Goal: Information Seeking & Learning: Check status

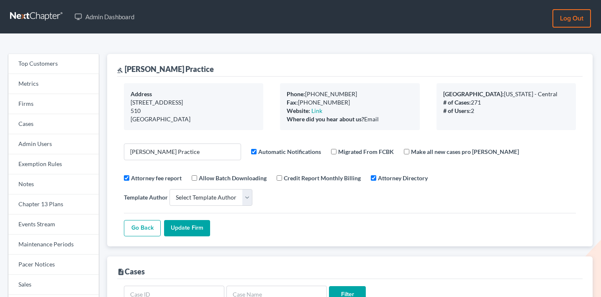
select select
click at [55, 107] on link "Firms" at bounding box center [53, 104] width 90 height 20
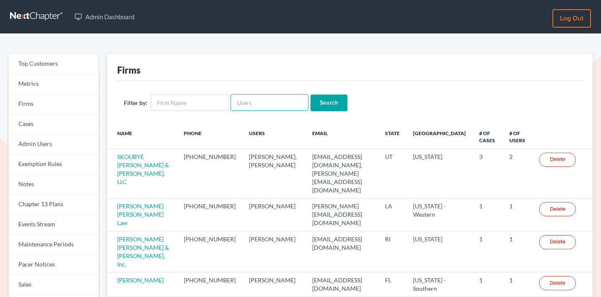
click at [275, 108] on input "text" at bounding box center [270, 102] width 78 height 17
paste input "rebecca@farmerwright.com"
type input "rebecca@farmerwright.com"
click at [318, 104] on input "Search" at bounding box center [329, 103] width 37 height 17
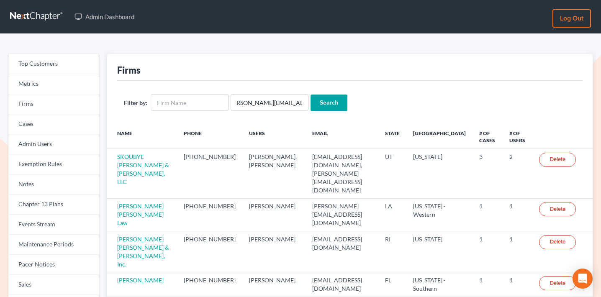
scroll to position [0, 0]
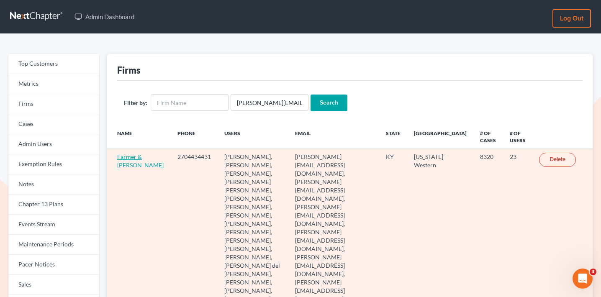
click at [129, 154] on link "Farmer & Wright" at bounding box center [140, 160] width 46 height 15
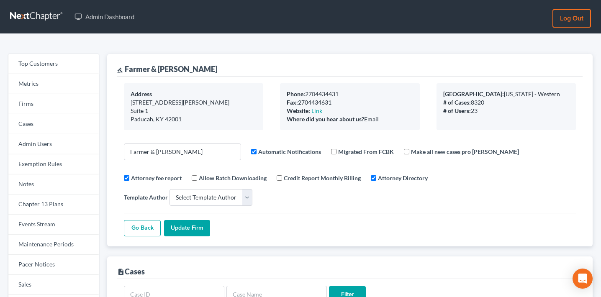
select select
click at [57, 102] on link "Firms" at bounding box center [53, 104] width 90 height 20
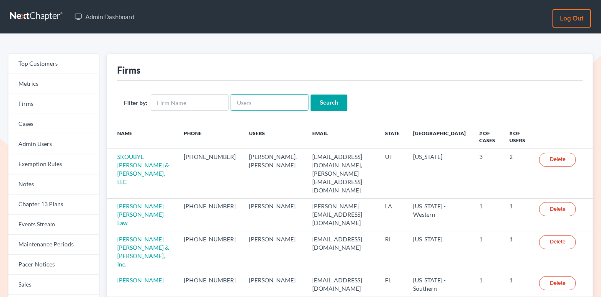
click at [263, 98] on input "text" at bounding box center [270, 102] width 78 height 17
paste input "jeffrey@kirklawassociates.com"
type input "[PERSON_NAME][EMAIL_ADDRESS][DOMAIN_NAME]"
click at [316, 99] on input "Search" at bounding box center [329, 103] width 37 height 17
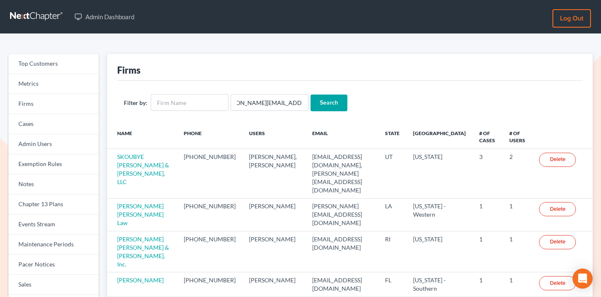
scroll to position [0, 0]
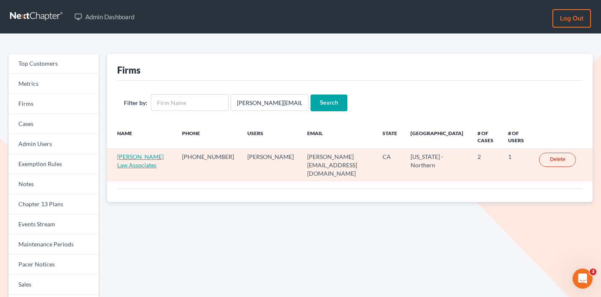
click at [135, 157] on link "Kirk Law Associates" at bounding box center [140, 160] width 46 height 15
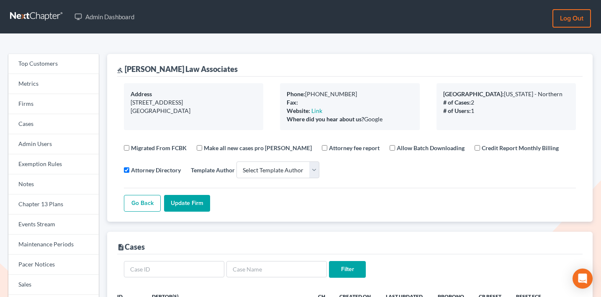
select select
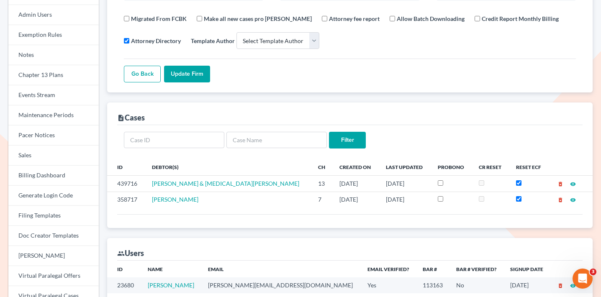
scroll to position [185, 0]
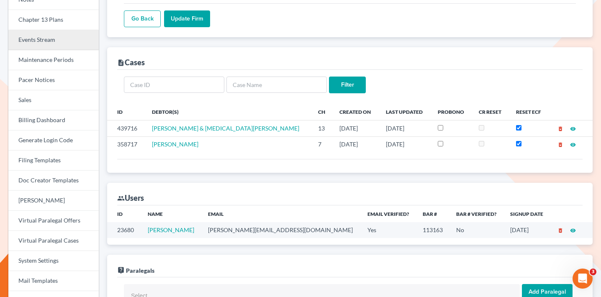
click at [60, 40] on link "Events Stream" at bounding box center [53, 40] width 90 height 20
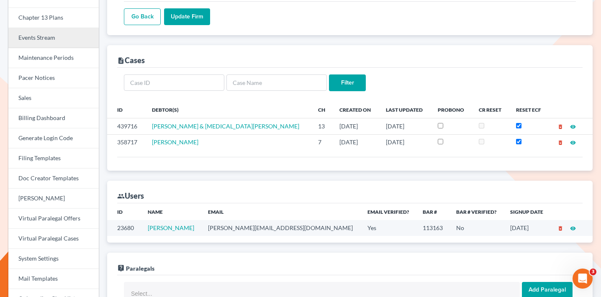
scroll to position [190, 0]
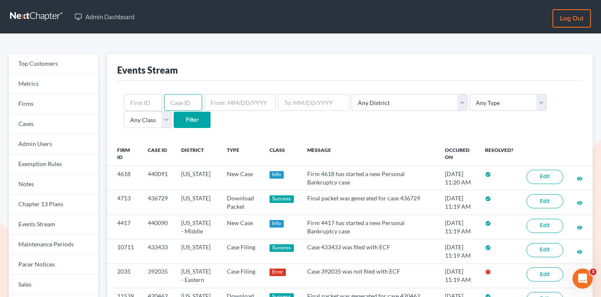
click at [174, 103] on input "text" at bounding box center [183, 102] width 38 height 17
paste input "11401"
type input "11401"
click at [145, 99] on input "text" at bounding box center [143, 102] width 38 height 17
paste input "11401"
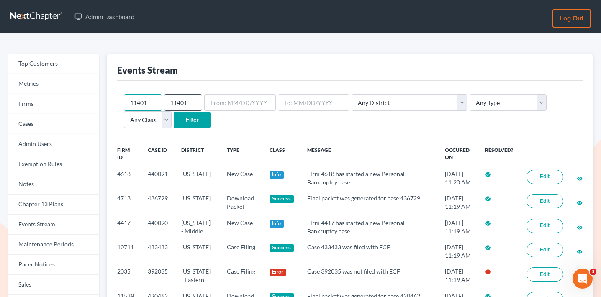
type input "11401"
click at [182, 99] on input "11401" at bounding box center [183, 102] width 38 height 17
click at [174, 113] on input "Filter" at bounding box center [192, 120] width 37 height 17
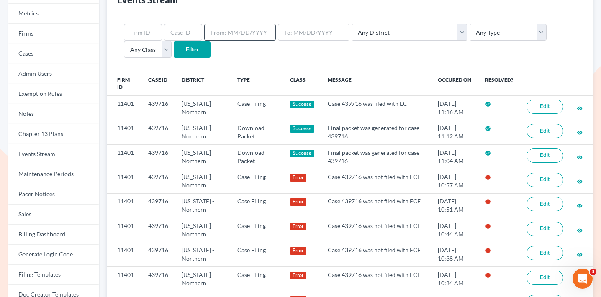
scroll to position [65, 0]
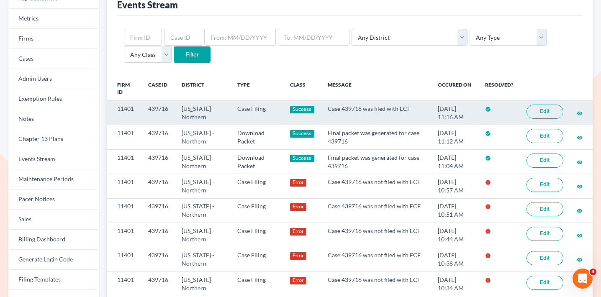
click at [549, 114] on link "Edit" at bounding box center [544, 112] width 37 height 14
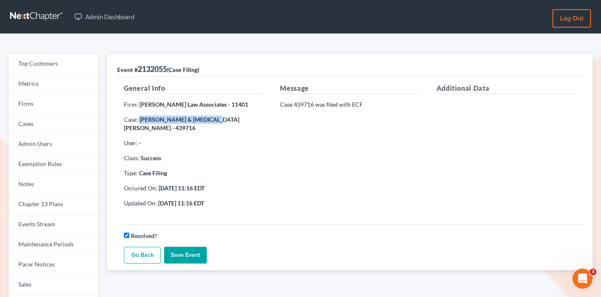
drag, startPoint x: 211, startPoint y: 120, endPoint x: 141, endPoint y: 118, distance: 70.7
click at [141, 118] on strong "Khurram Shah & Syeda Shah - 439716" at bounding box center [182, 123] width 116 height 15
copy strong "Khurram Shah & Syeda Shah"
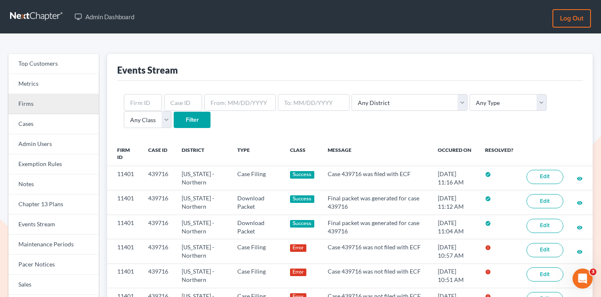
click at [72, 99] on link "Firms" at bounding box center [53, 104] width 90 height 20
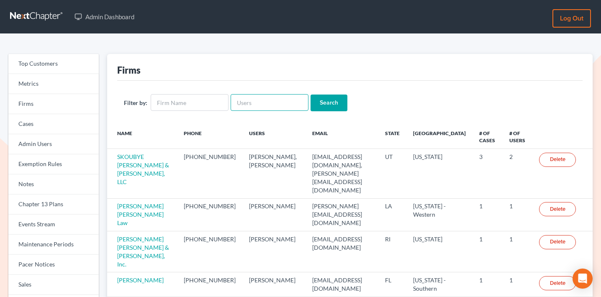
click at [252, 110] on input "text" at bounding box center [270, 102] width 78 height 17
type input "v"
paste input "[PERSON_NAME][EMAIL_ADDRESS][PERSON_NAME][DOMAIN_NAME]"
type input "[PERSON_NAME][EMAIL_ADDRESS][PERSON_NAME][DOMAIN_NAME]"
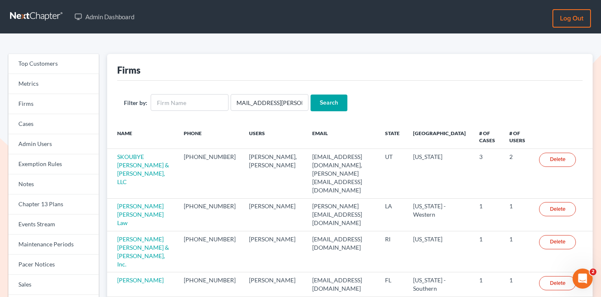
click at [323, 104] on input "Search" at bounding box center [329, 103] width 37 height 17
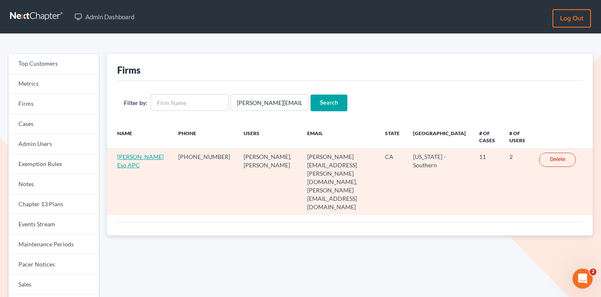
click at [129, 164] on link "[PERSON_NAME] Esq APC" at bounding box center [140, 160] width 46 height 15
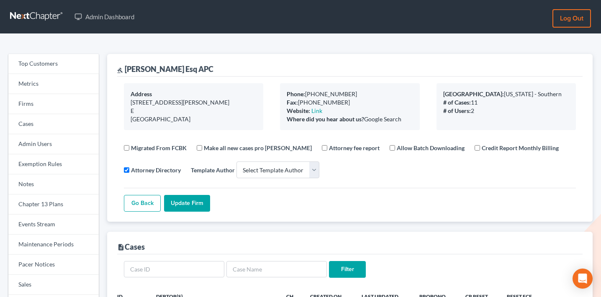
select select
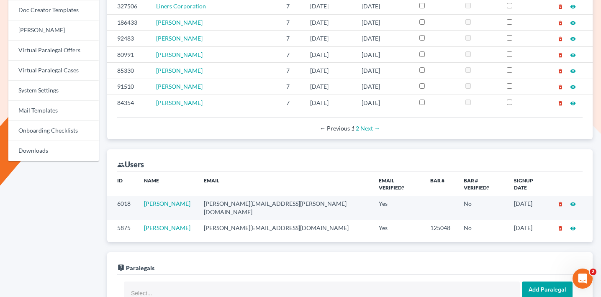
scroll to position [356, 0]
click at [224, 219] on td "steve@sflopesq.com" at bounding box center [284, 226] width 175 height 15
copy td "steve@sflopesq.com"
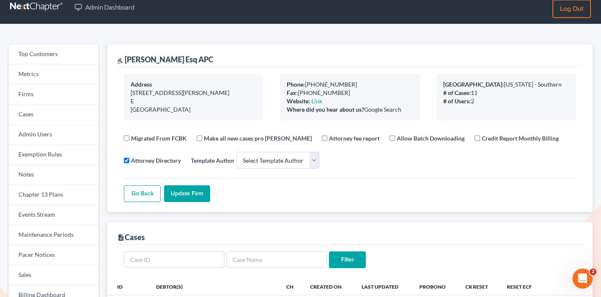
scroll to position [0, 0]
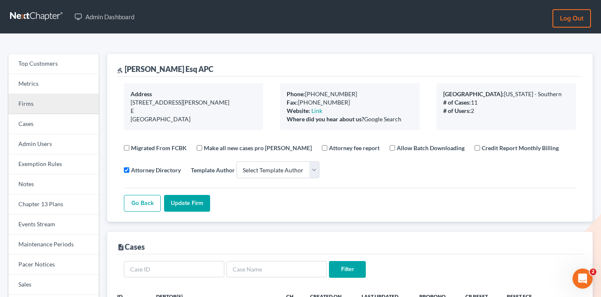
click at [83, 103] on link "Firms" at bounding box center [53, 104] width 90 height 20
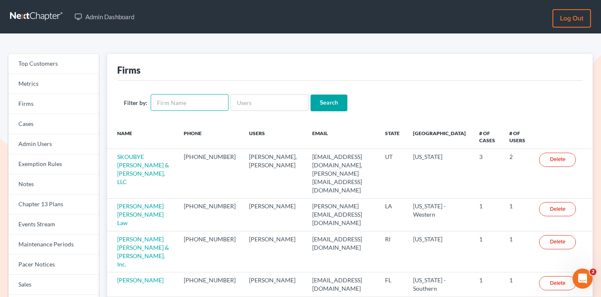
click at [200, 101] on input "text" at bounding box center [190, 102] width 78 height 17
type input "hubert t morrow"
click at [325, 100] on input "Search" at bounding box center [329, 103] width 37 height 17
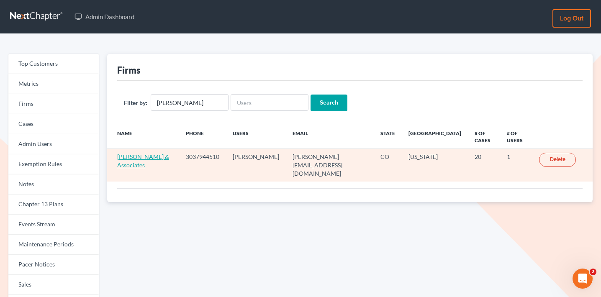
click at [144, 157] on link "[PERSON_NAME] & Associates" at bounding box center [143, 160] width 52 height 15
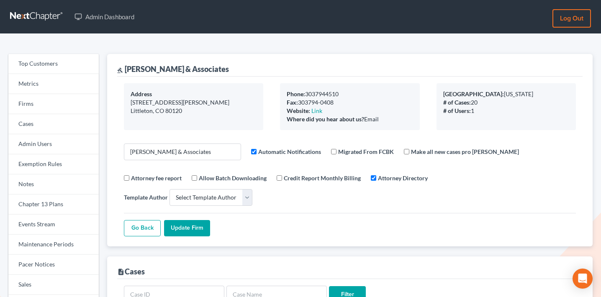
select select
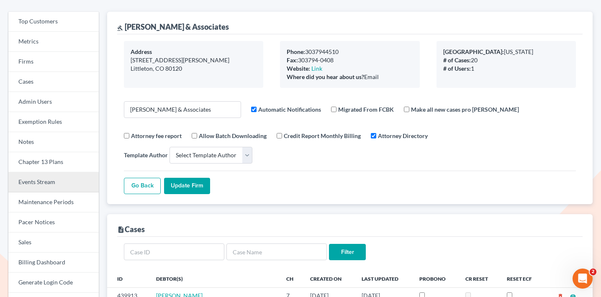
scroll to position [89, 0]
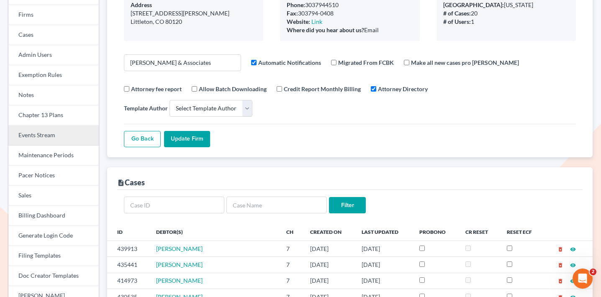
click at [61, 134] on link "Events Stream" at bounding box center [53, 136] width 90 height 20
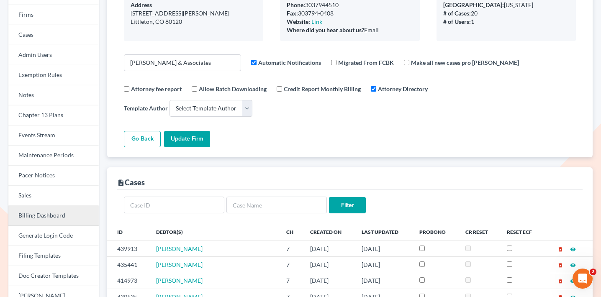
click at [50, 213] on link "Billing Dashboard" at bounding box center [53, 216] width 90 height 20
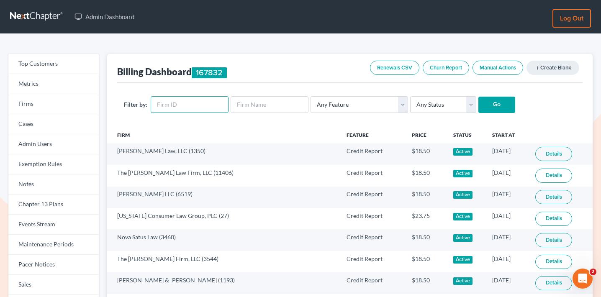
click at [185, 107] on input "text" at bounding box center [190, 104] width 78 height 17
paste input "5294"
type input "5294"
click at [434, 104] on select "Any Status Active Inactive Pending Expired Error Pending Charges" at bounding box center [443, 104] width 66 height 17
select select "active"
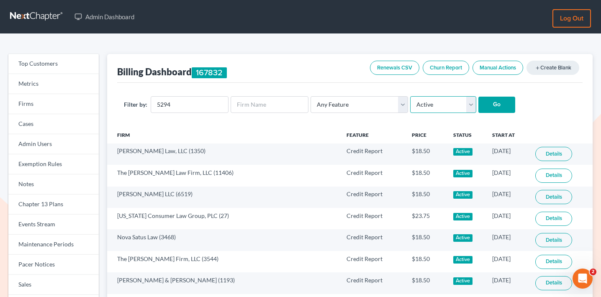
click at [410, 96] on select "Any Status Active Inactive Pending Expired Error Pending Charges" at bounding box center [443, 104] width 66 height 17
click at [487, 106] on input "Go" at bounding box center [496, 105] width 37 height 17
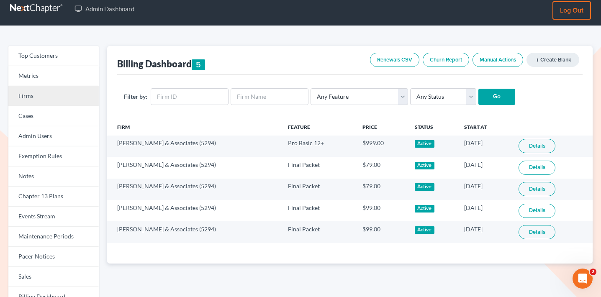
click at [35, 95] on link "Firms" at bounding box center [53, 96] width 90 height 20
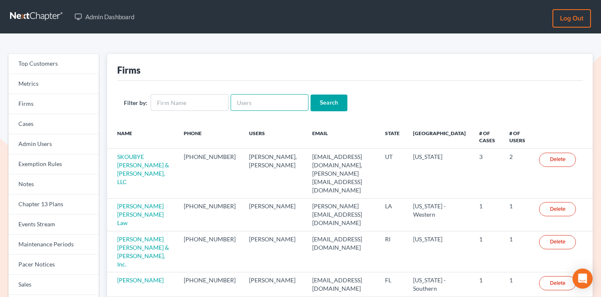
click at [255, 103] on input "text" at bounding box center [270, 102] width 78 height 17
paste input "[EMAIL_ADDRESS][DOMAIN_NAME]"
type input "[EMAIL_ADDRESS][DOMAIN_NAME]"
click at [315, 104] on input "Search" at bounding box center [329, 103] width 37 height 17
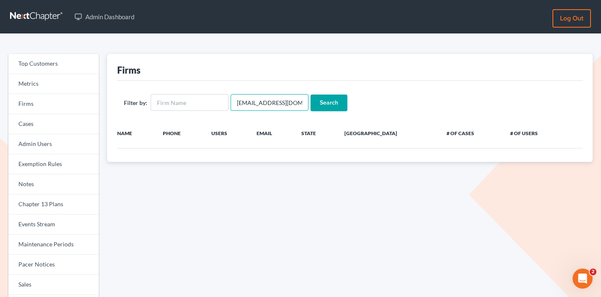
click at [251, 98] on input "admin@railaw.org" at bounding box center [270, 102] width 78 height 17
click at [173, 102] on input "text" at bounding box center [190, 102] width 78 height 17
type input "rai law"
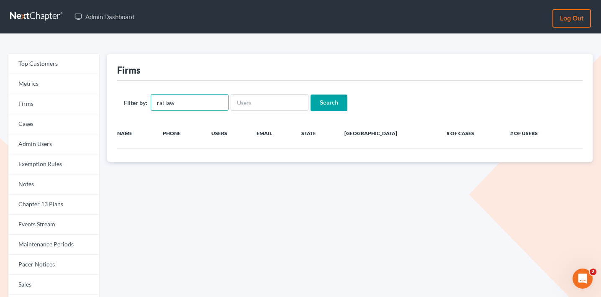
click at [311, 95] on input "Search" at bounding box center [329, 103] width 37 height 17
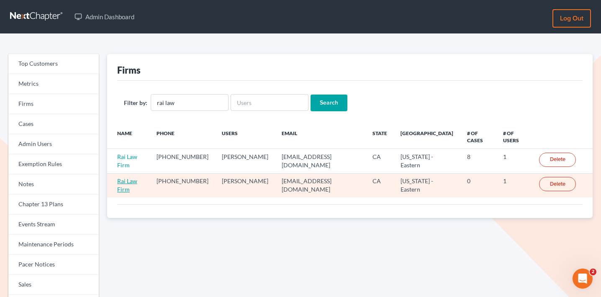
click at [137, 177] on link "Rai Law Firm" at bounding box center [127, 184] width 20 height 15
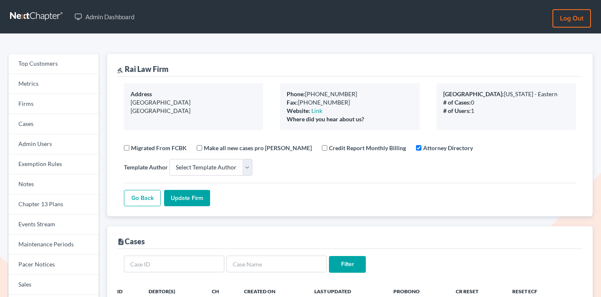
select select
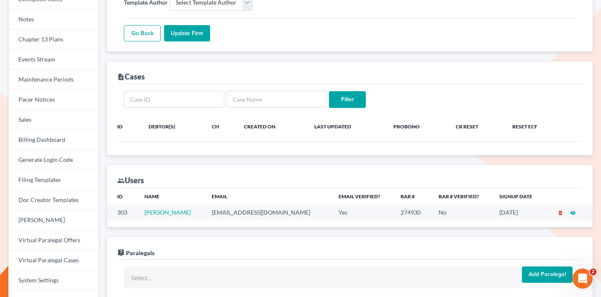
scroll to position [287, 0]
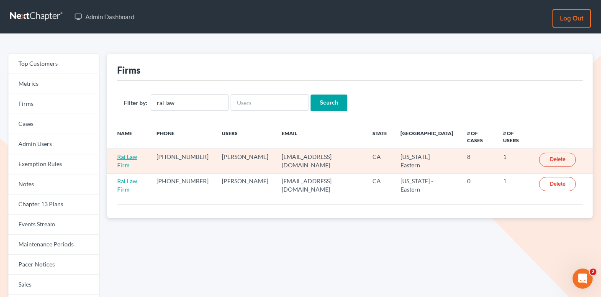
click at [137, 153] on link "Rai Law Firm" at bounding box center [127, 160] width 20 height 15
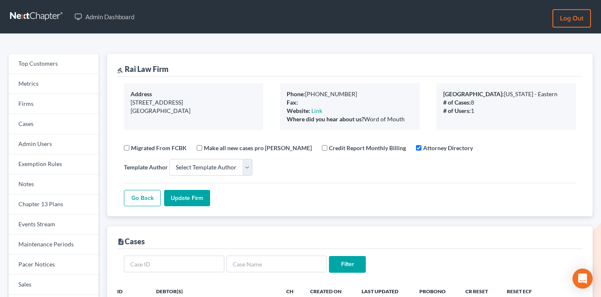
select select
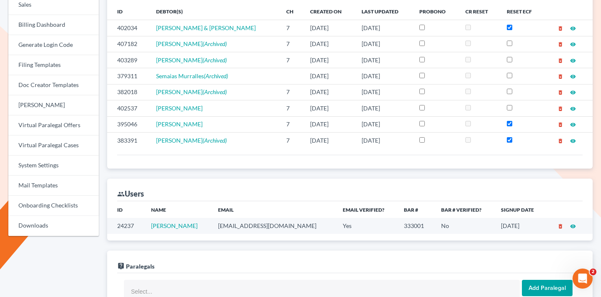
scroll to position [282, 0]
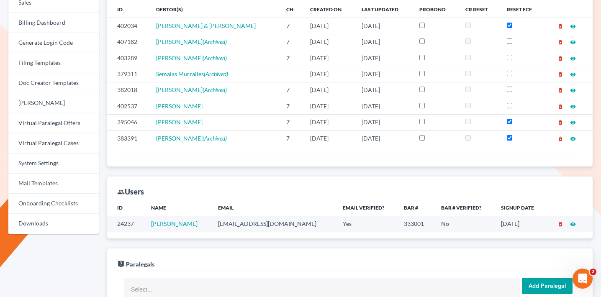
click at [224, 221] on td "navrajrai@railaw.org" at bounding box center [273, 223] width 125 height 15
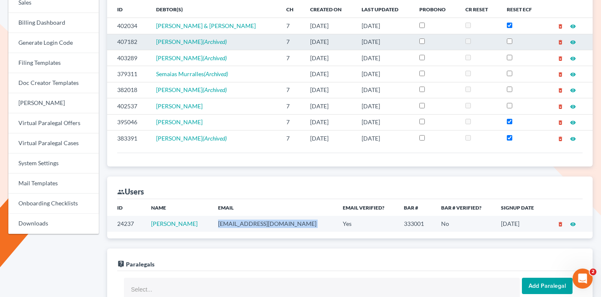
copy td "navrajrai@railaw.org"
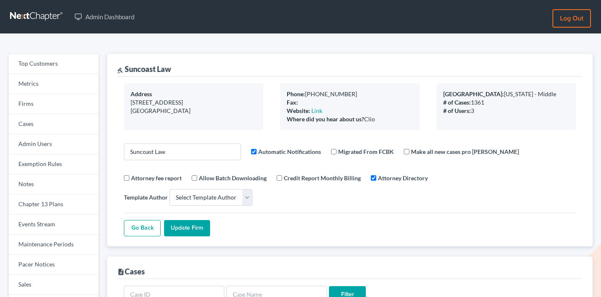
select select
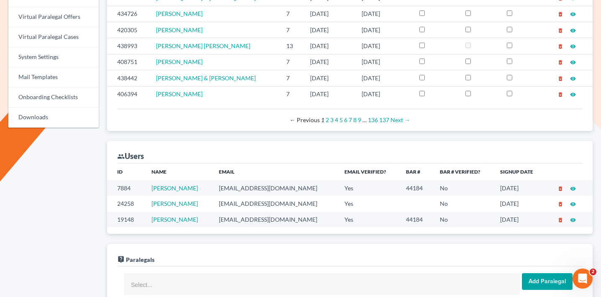
scroll to position [388, 0]
click at [252, 181] on td "shogue@suncoast.law" at bounding box center [275, 188] width 126 height 15
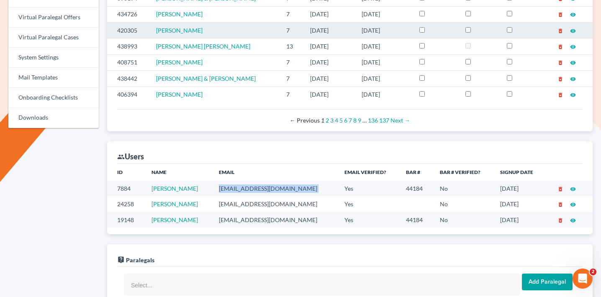
copy td "shogue@suncoast.law"
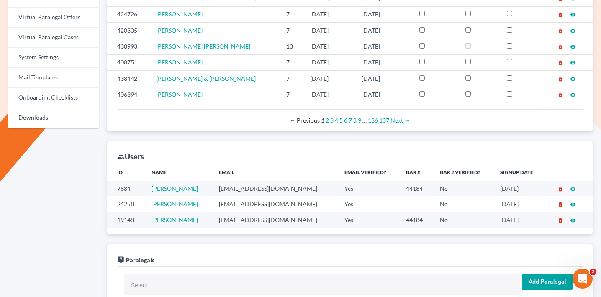
click at [251, 196] on td "mdouglass@dha.law" at bounding box center [275, 203] width 126 height 15
copy td "mdouglass@dha.law"
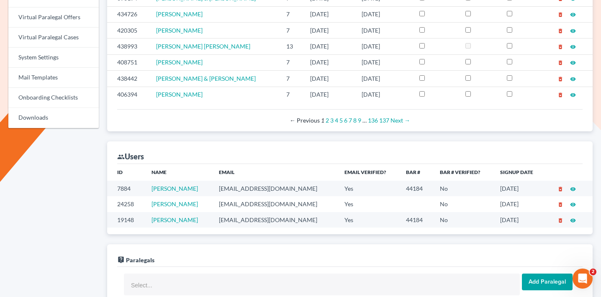
click at [247, 212] on td "mbaumhart@suncoast.law" at bounding box center [275, 219] width 126 height 15
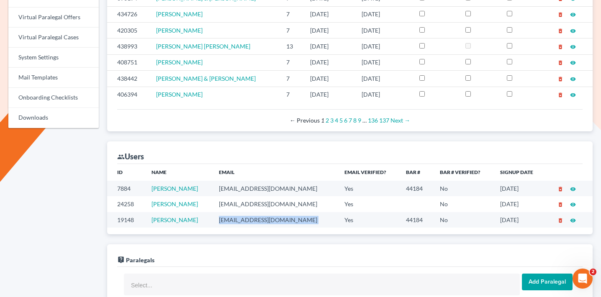
click at [247, 212] on td "mbaumhart@suncoast.law" at bounding box center [275, 219] width 126 height 15
copy td "mbaumhart@suncoast.law"
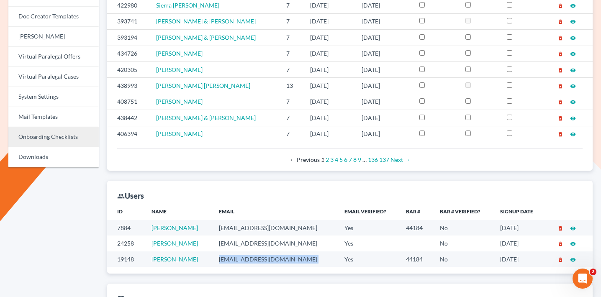
scroll to position [289, 0]
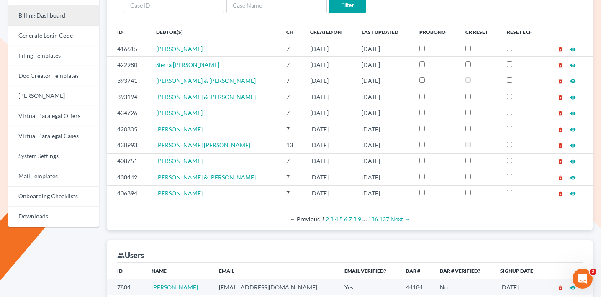
click at [58, 22] on link "Billing Dashboard" at bounding box center [53, 16] width 90 height 20
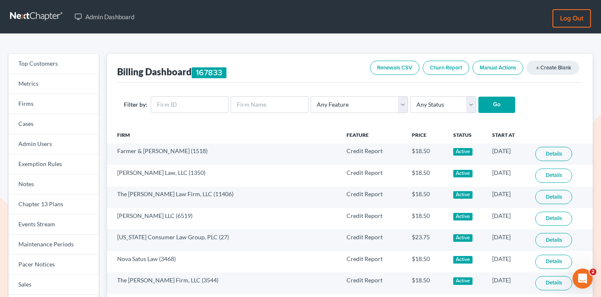
click at [400, 64] on link "Renewals CSV" at bounding box center [394, 68] width 49 height 14
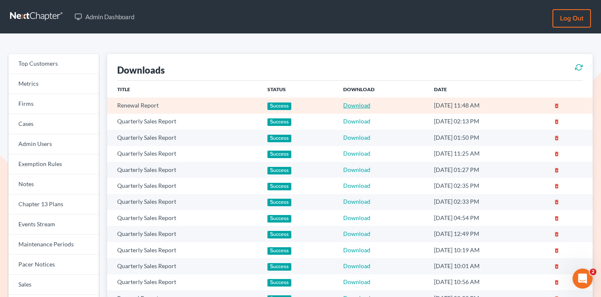
click at [347, 105] on link "Download" at bounding box center [356, 105] width 27 height 7
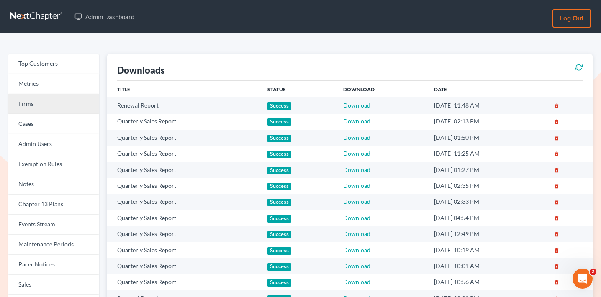
click at [67, 97] on link "Firms" at bounding box center [53, 104] width 90 height 20
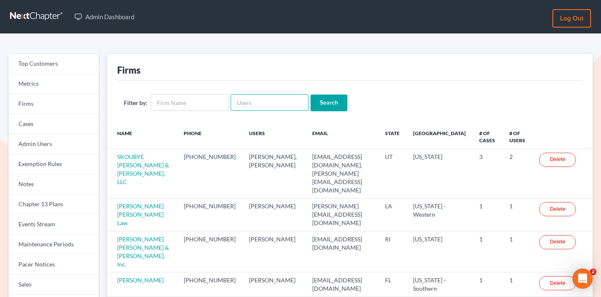
click at [274, 106] on input "text" at bounding box center [270, 102] width 78 height 17
paste input "[EMAIL_ADDRESS][DOMAIN_NAME]"
type input "[EMAIL_ADDRESS][DOMAIN_NAME]"
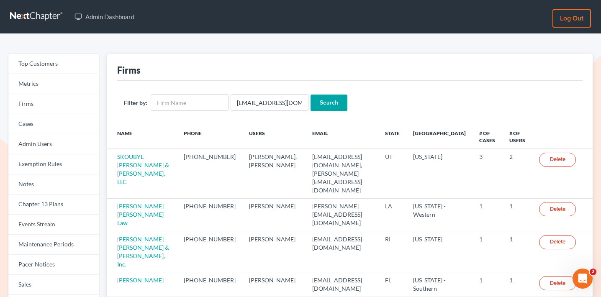
click at [325, 104] on input "Search" at bounding box center [329, 103] width 37 height 17
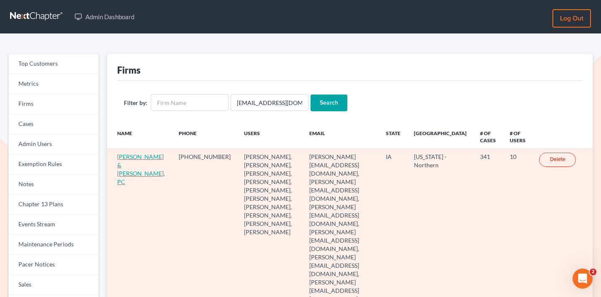
click at [130, 164] on link "[PERSON_NAME] & [PERSON_NAME], PC" at bounding box center [141, 169] width 48 height 32
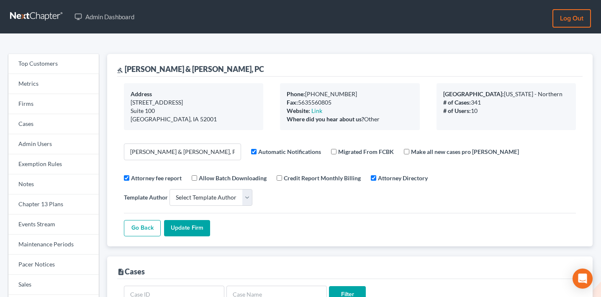
select select
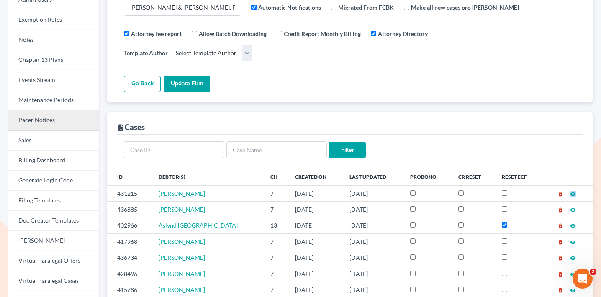
scroll to position [48, 0]
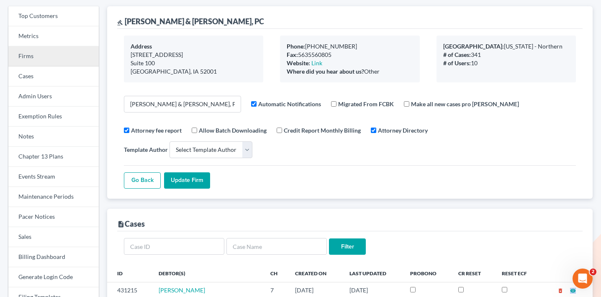
click at [56, 59] on link "Firms" at bounding box center [53, 56] width 90 height 20
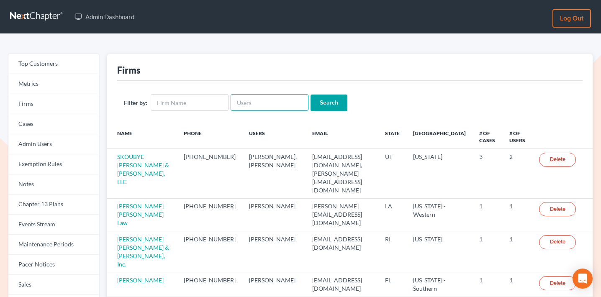
click at [275, 103] on input "text" at bounding box center [270, 102] width 78 height 17
paste input "lovelandlaw@gmail.com"
type input "lovelandlaw@gmail.com"
click at [325, 101] on input "Search" at bounding box center [329, 103] width 37 height 17
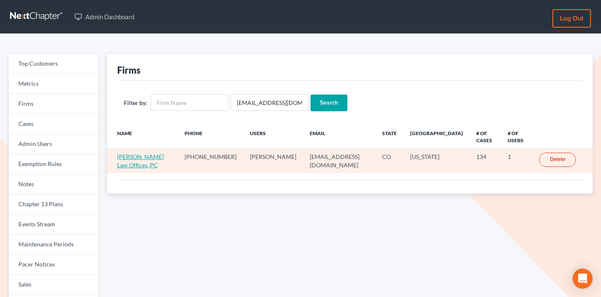
click at [146, 157] on link "[PERSON_NAME] Law Offices, PC" at bounding box center [140, 160] width 46 height 15
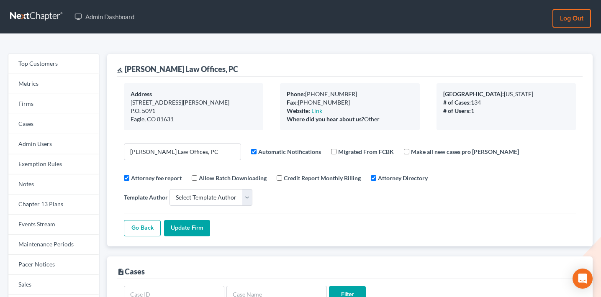
select select
click at [42, 99] on link "Firms" at bounding box center [53, 104] width 90 height 20
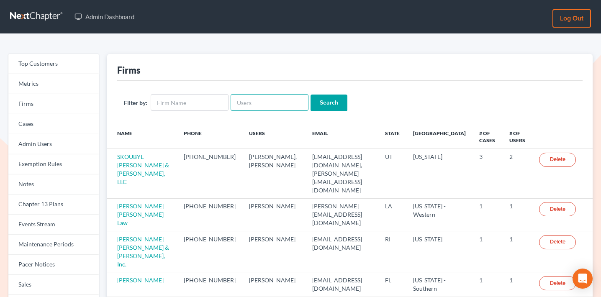
click at [277, 105] on input "text" at bounding box center [270, 102] width 78 height 17
paste input "[EMAIL_ADDRESS][DOMAIN_NAME]"
type input "[EMAIL_ADDRESS][DOMAIN_NAME]"
click at [326, 104] on input "Search" at bounding box center [329, 103] width 37 height 17
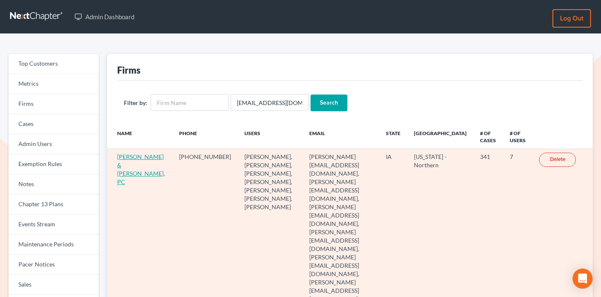
click at [130, 159] on link "[PERSON_NAME] & [PERSON_NAME], PC" at bounding box center [141, 169] width 48 height 32
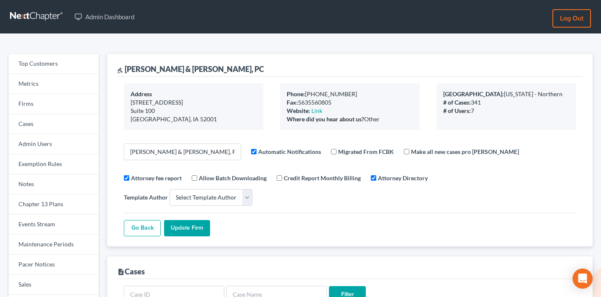
select select
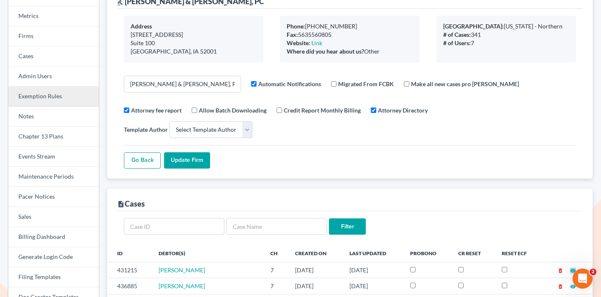
scroll to position [44, 0]
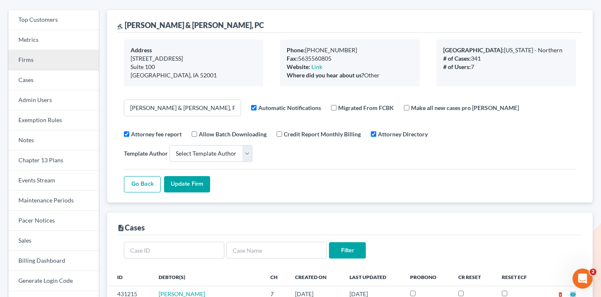
click at [62, 54] on link "Firms" at bounding box center [53, 60] width 90 height 20
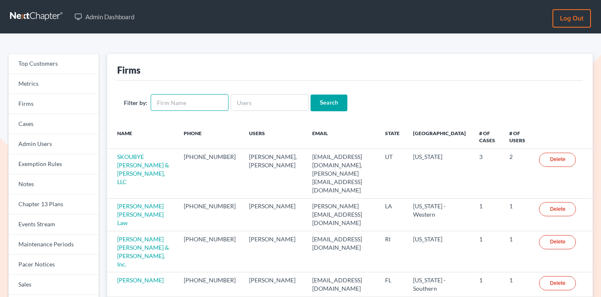
click at [198, 104] on input "text" at bounding box center [190, 102] width 78 height 17
type input "t [PERSON_NAME]"
click at [311, 95] on input "Search" at bounding box center [329, 103] width 37 height 17
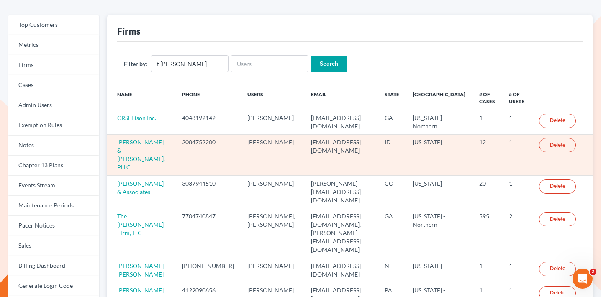
scroll to position [40, 0]
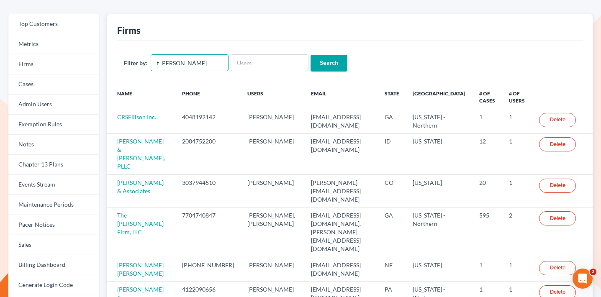
click at [157, 64] on input "t [PERSON_NAME]" at bounding box center [190, 62] width 78 height 17
type input "[PERSON_NAME]"
click at [311, 55] on input "Search" at bounding box center [329, 63] width 37 height 17
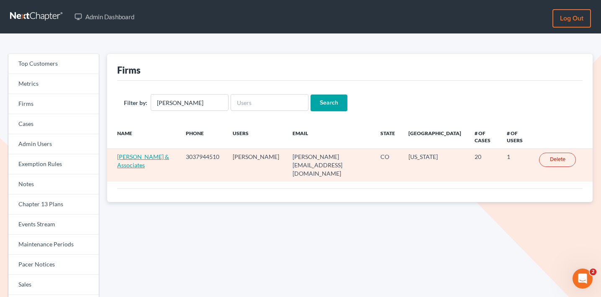
click at [157, 156] on link "[PERSON_NAME] & Associates" at bounding box center [143, 160] width 52 height 15
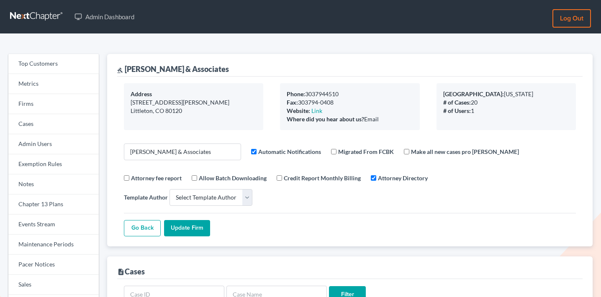
select select
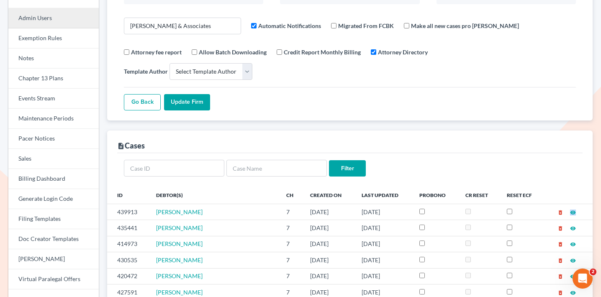
scroll to position [61, 0]
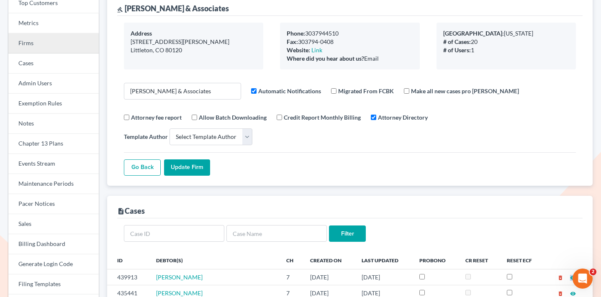
click at [54, 44] on link "Firms" at bounding box center [53, 43] width 90 height 20
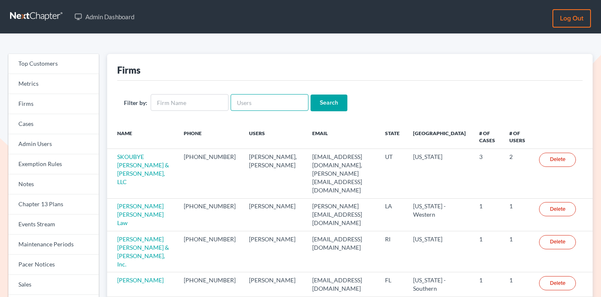
click at [281, 103] on input "text" at bounding box center [270, 102] width 78 height 17
paste input "[PERSON_NAME][EMAIL_ADDRESS][DOMAIN_NAME]"
type input "[PERSON_NAME][EMAIL_ADDRESS][DOMAIN_NAME]"
click at [318, 101] on input "Search" at bounding box center [329, 103] width 37 height 17
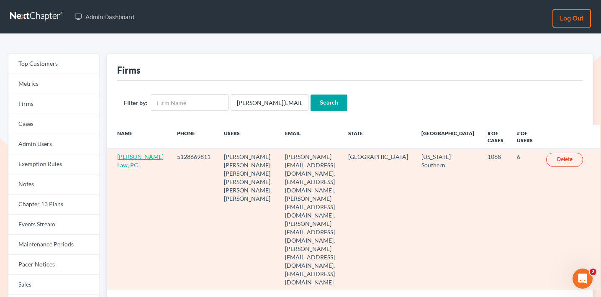
click at [133, 167] on link "[PERSON_NAME] Law, PC" at bounding box center [140, 160] width 46 height 15
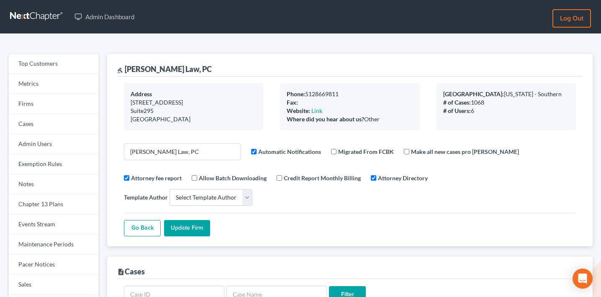
select select
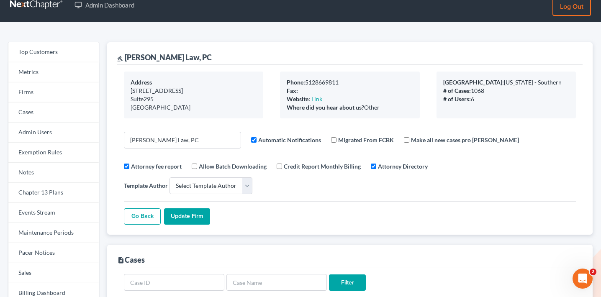
scroll to position [14, 0]
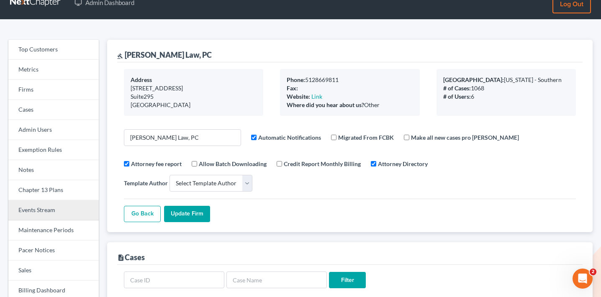
click at [35, 213] on link "Events Stream" at bounding box center [53, 210] width 90 height 20
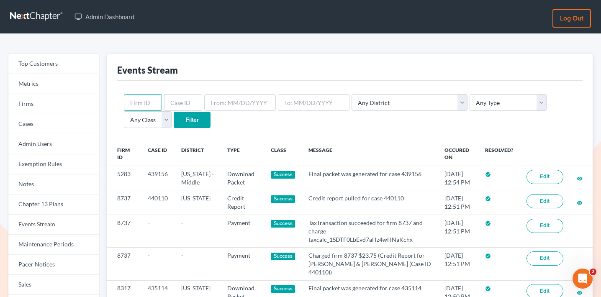
click at [141, 98] on input "text" at bounding box center [143, 102] width 38 height 17
paste input "6238"
type input "6238"
click at [174, 120] on input "Filter" at bounding box center [192, 120] width 37 height 17
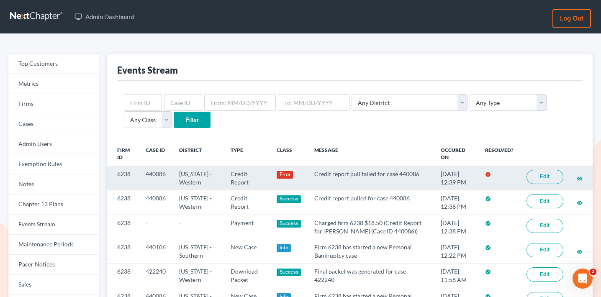
click at [543, 173] on link "Edit" at bounding box center [544, 177] width 37 height 14
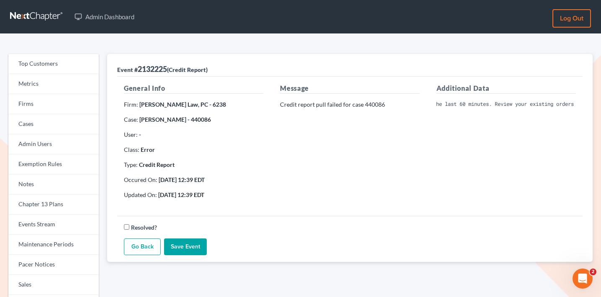
scroll to position [0, 188]
click at [419, 167] on div "Message Credit report pull failed for case 440086" at bounding box center [350, 144] width 156 height 123
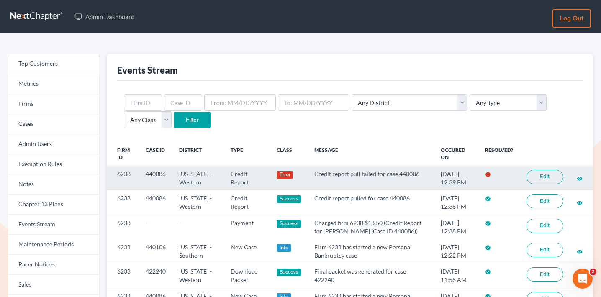
click at [547, 179] on link "Edit" at bounding box center [544, 177] width 37 height 14
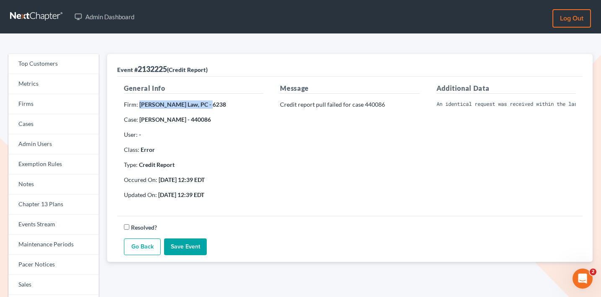
drag, startPoint x: 214, startPoint y: 106, endPoint x: 139, endPoint y: 106, distance: 74.9
click at [139, 106] on strong "Hooman Khoshnood Law, PC - 6238" at bounding box center [182, 104] width 87 height 7
copy strong "Hooman Khoshnood Law, PC"
click at [468, 103] on pre "An identical request was received within the last 60 minutes. Review your exist…" at bounding box center [505, 104] width 139 height 8
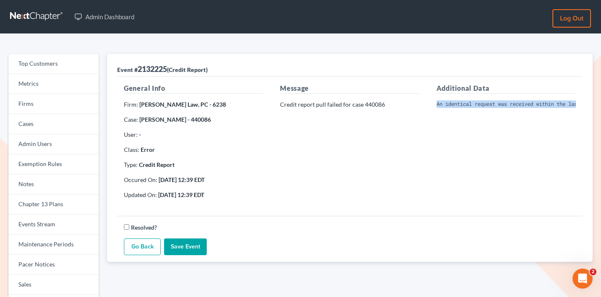
click at [468, 103] on pre "An identical request was received within the last 60 minutes. Review your exist…" at bounding box center [505, 104] width 139 height 8
copy div "An identical request was received within the last 60 minutes. Review your exist…"
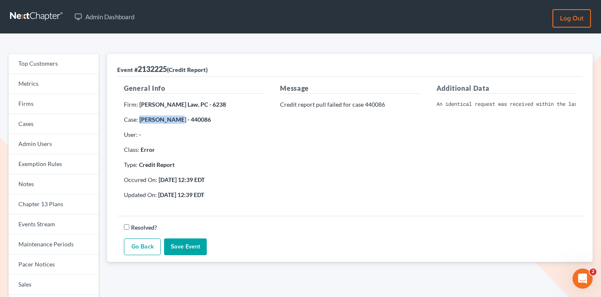
drag, startPoint x: 173, startPoint y: 121, endPoint x: 139, endPoint y: 119, distance: 33.5
click at [139, 119] on strong "Hiram Abitua - 440086" at bounding box center [175, 119] width 72 height 7
copy strong "Hiram Abitua"
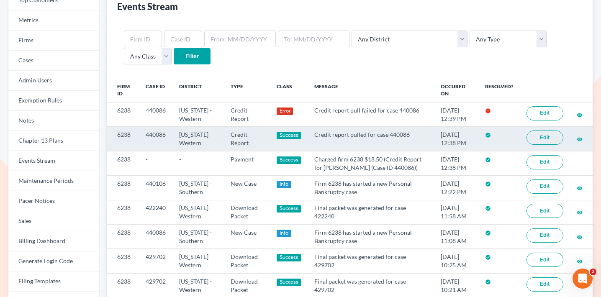
scroll to position [65, 0]
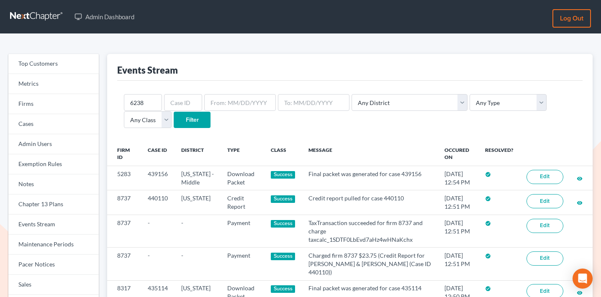
scroll to position [0, 0]
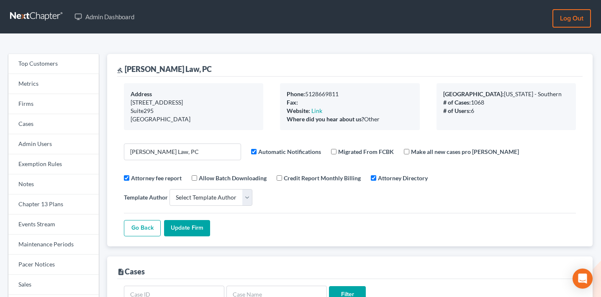
select select
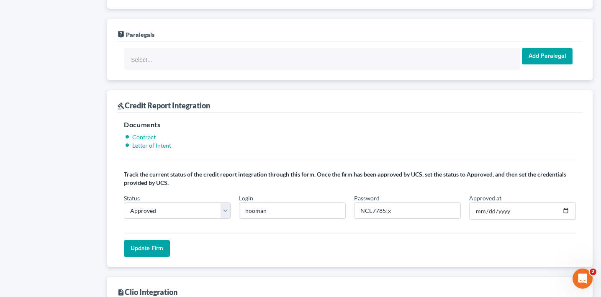
scroll to position [729, 0]
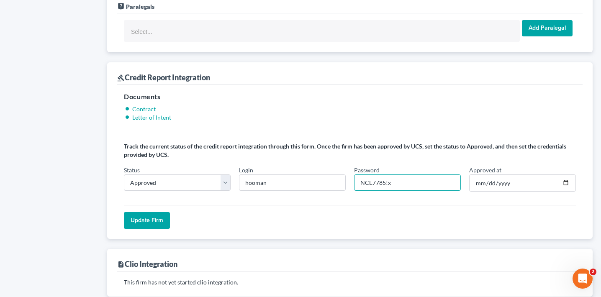
drag, startPoint x: 385, startPoint y: 125, endPoint x: 347, endPoint y: 125, distance: 38.9
click at [347, 166] on div "Status In Progress Not Approved Approved Retry Login hooman Password NCE7785!x …" at bounding box center [350, 182] width 460 height 33
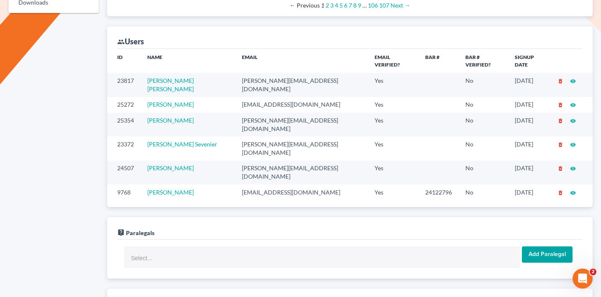
scroll to position [491, 0]
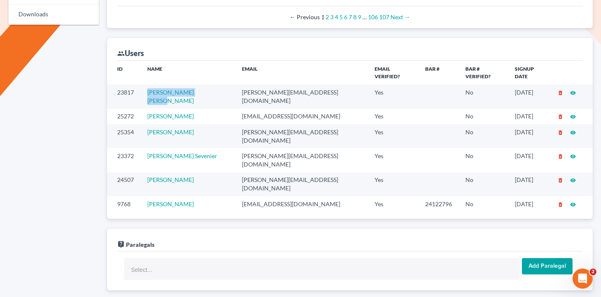
drag, startPoint x: 214, startPoint y: 69, endPoint x: 150, endPoint y: 69, distance: 64.0
click at [150, 85] on td "Patricia Morris Wong" at bounding box center [188, 97] width 95 height 24
copy link "Patricia Morris Wong"
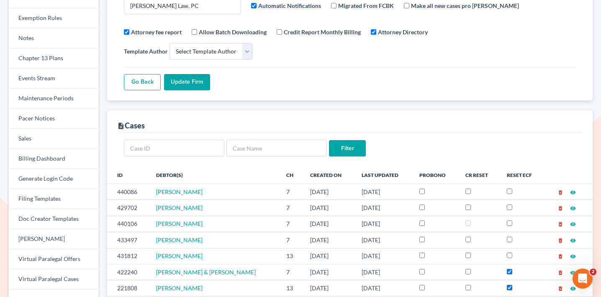
scroll to position [0, 0]
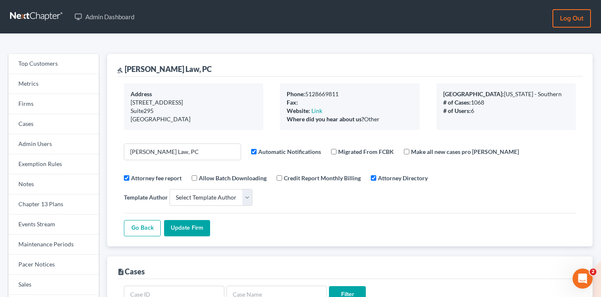
drag, startPoint x: 236, startPoint y: 65, endPoint x: 126, endPoint y: 64, distance: 110.5
click at [126, 64] on div "gavel Hooman Khoshnood Law, PC" at bounding box center [349, 65] width 465 height 23
copy div "Hooman Khoshnood Law, PC"
click at [67, 109] on link "Firms" at bounding box center [53, 104] width 90 height 20
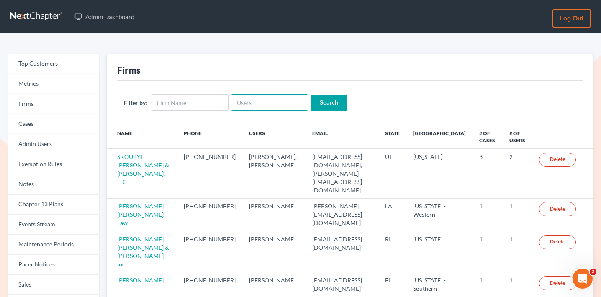
click at [286, 103] on input "text" at bounding box center [270, 102] width 78 height 17
paste input "[EMAIL_ADDRESS][DOMAIN_NAME]"
type input "[EMAIL_ADDRESS][DOMAIN_NAME]"
click at [333, 103] on input "Search" at bounding box center [329, 103] width 37 height 17
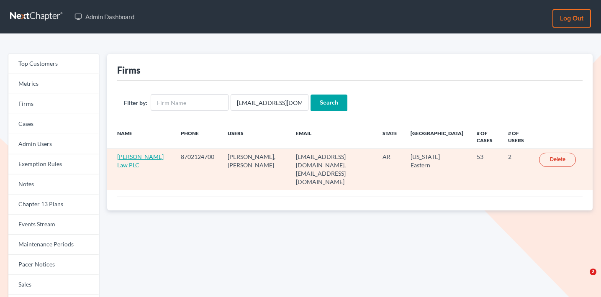
click at [138, 155] on link "[PERSON_NAME] Law PLC" at bounding box center [140, 160] width 46 height 15
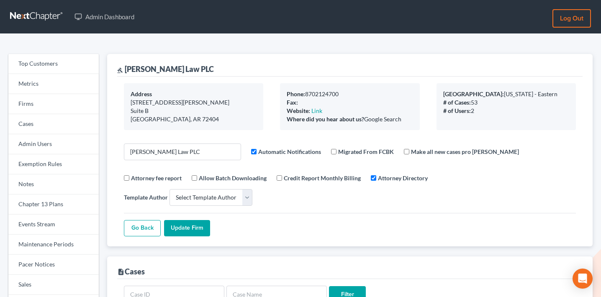
select select
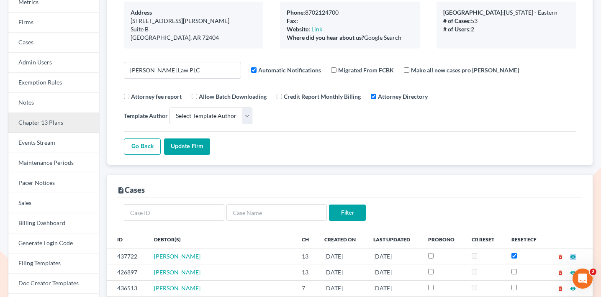
click at [55, 125] on link "Chapter 13 Plans" at bounding box center [53, 123] width 90 height 20
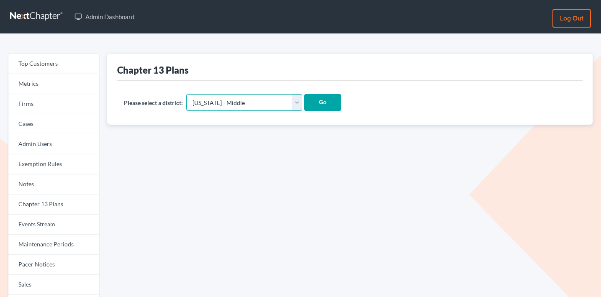
click at [229, 101] on select "Alabama - Middle Alabama - Northern Alabama - Southern Alaska Arizona Arkansas …" at bounding box center [244, 102] width 116 height 17
select select "15"
click at [187, 94] on select "Alabama - Middle Alabama - Northern Alabama - Southern Alaska Arizona Arkansas …" at bounding box center [244, 102] width 116 height 17
click at [304, 104] on input "Go" at bounding box center [322, 102] width 37 height 17
select select "15"
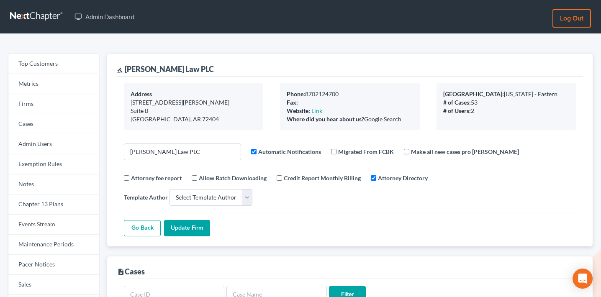
select select
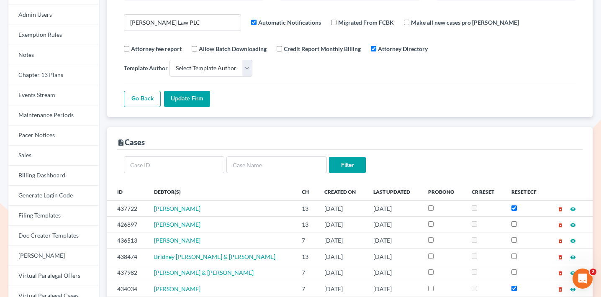
scroll to position [198, 0]
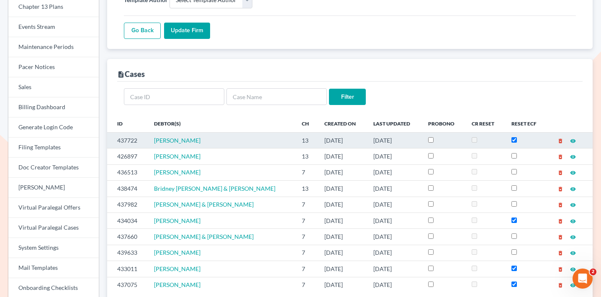
drag, startPoint x: 200, startPoint y: 125, endPoint x: 147, endPoint y: 123, distance: 53.2
click at [147, 132] on tr "437722 Willie Pugh Jr 13 09/17/2025 10/01/2025 delete_forever visibility" at bounding box center [349, 140] width 485 height 16
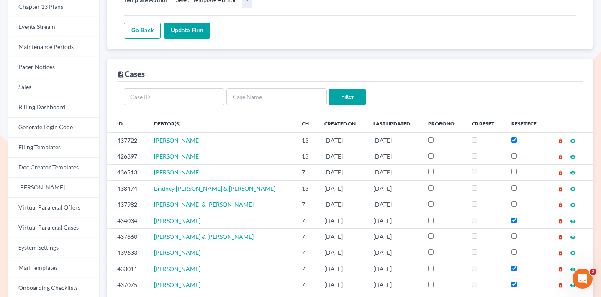
copy tr "[PERSON_NAME]"
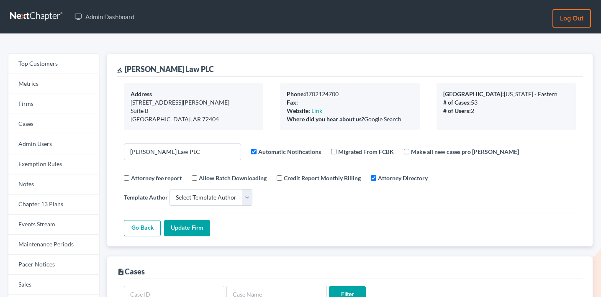
select select
click at [57, 99] on link "Firms" at bounding box center [53, 104] width 90 height 20
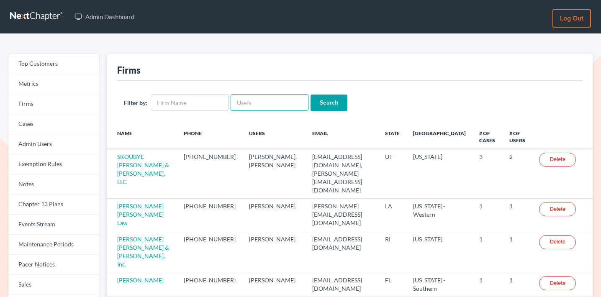
click at [265, 105] on input "text" at bounding box center [270, 102] width 78 height 17
paste input "[PERSON_NAME][EMAIL_ADDRESS][DOMAIN_NAME]"
type input "[PERSON_NAME][EMAIL_ADDRESS][DOMAIN_NAME]"
click at [326, 103] on input "Search" at bounding box center [329, 103] width 37 height 17
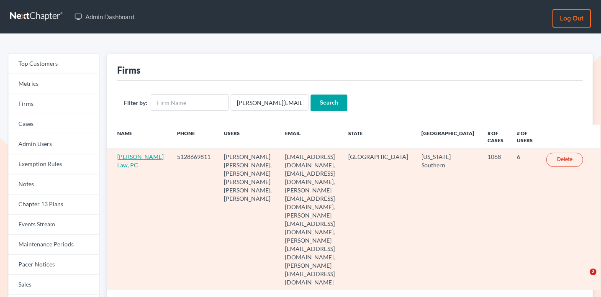
click at [132, 163] on link "[PERSON_NAME] Law, PC" at bounding box center [140, 160] width 46 height 15
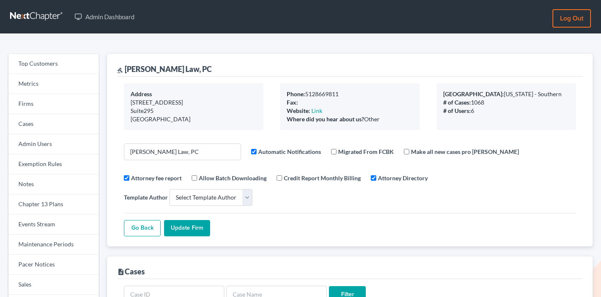
select select
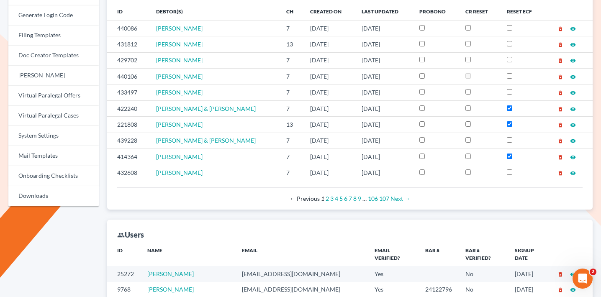
scroll to position [232, 0]
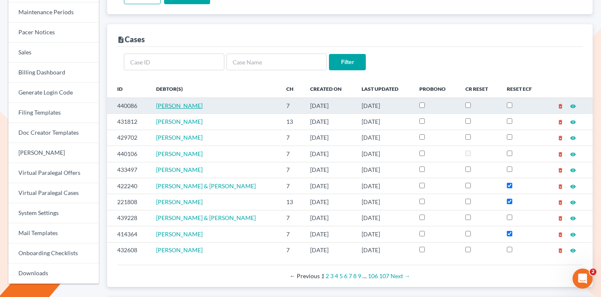
click at [172, 102] on span "[PERSON_NAME]" at bounding box center [179, 105] width 46 height 7
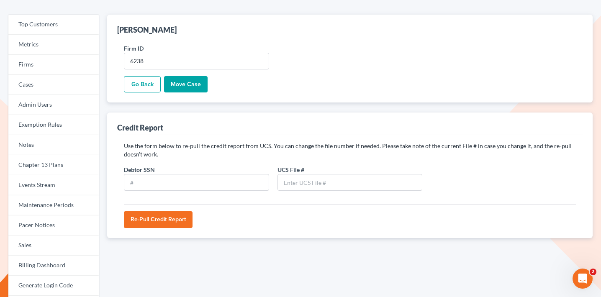
scroll to position [47, 0]
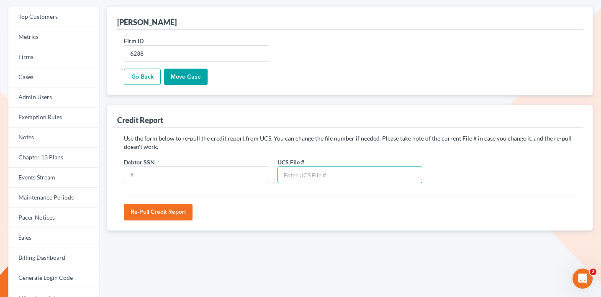
click at [298, 172] on input "text" at bounding box center [349, 175] width 145 height 17
paste input "81683828"
type input "81683828"
click at [213, 178] on input "text" at bounding box center [196, 175] width 145 height 17
